Goal: Navigation & Orientation: Find specific page/section

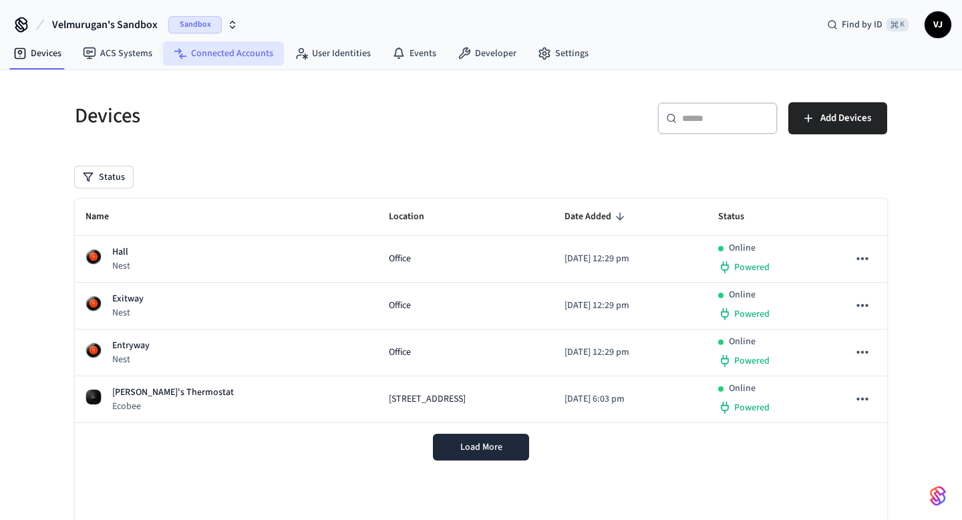
click at [245, 51] on link "Connected Accounts" at bounding box center [223, 53] width 121 height 24
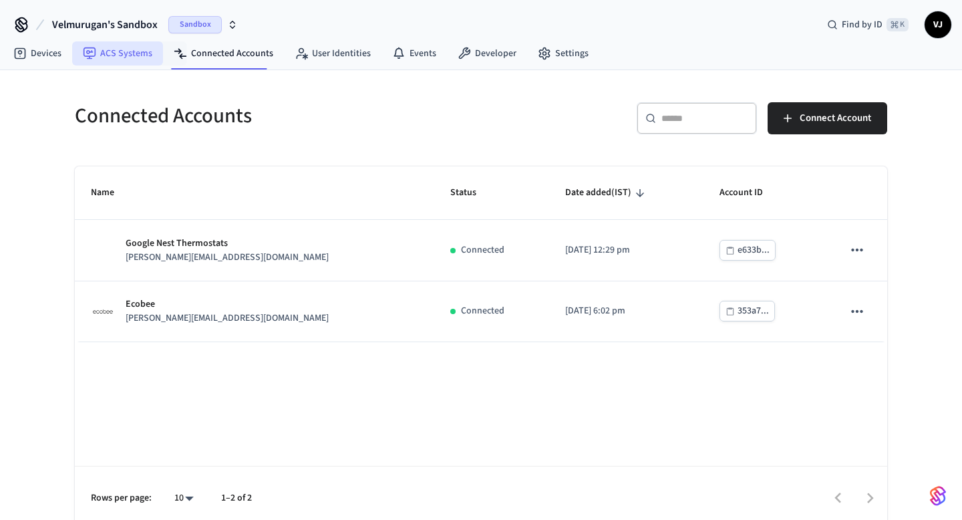
click at [124, 55] on link "ACS Systems" at bounding box center [117, 53] width 91 height 24
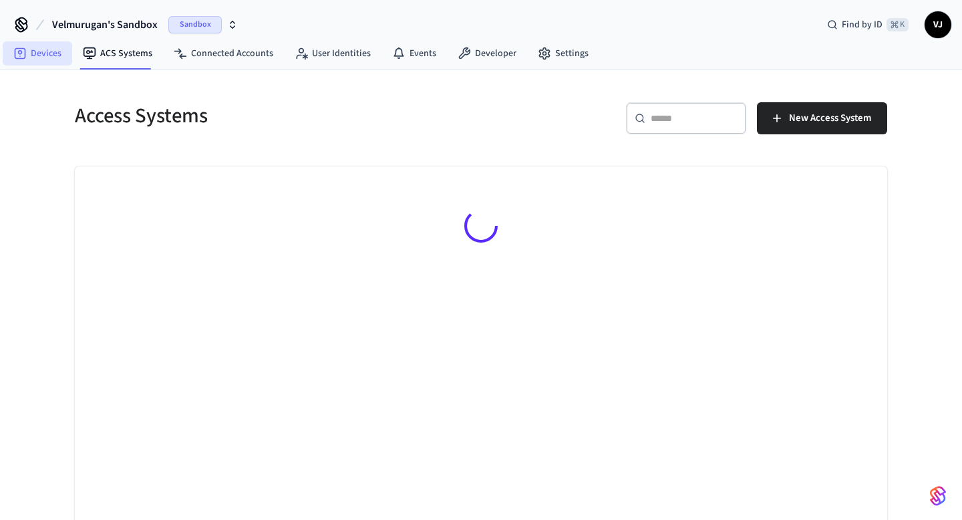
click at [46, 53] on link "Devices" at bounding box center [37, 53] width 69 height 24
